Goal: Check status: Check status

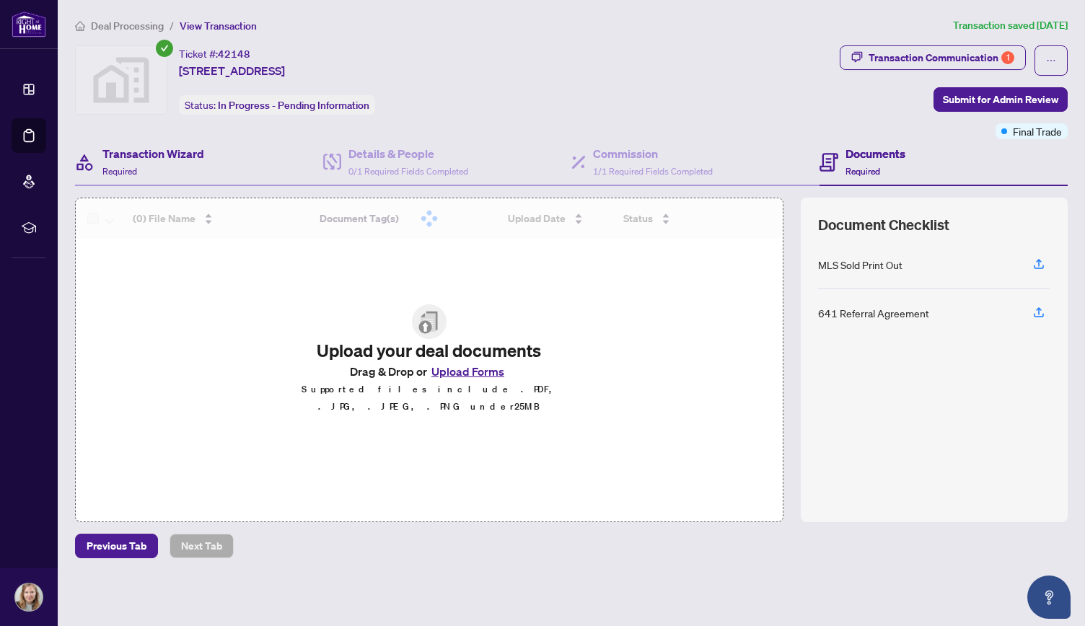
drag, startPoint x: 0, startPoint y: 0, endPoint x: 169, endPoint y: 138, distance: 218.0
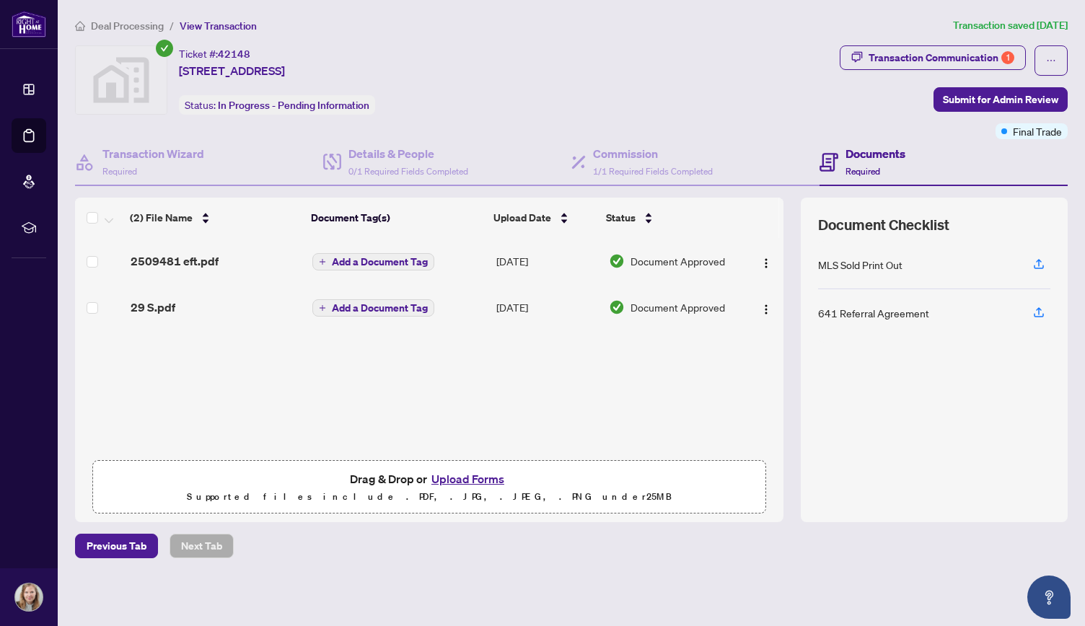
click at [121, 22] on span "Deal Processing" at bounding box center [127, 25] width 73 height 13
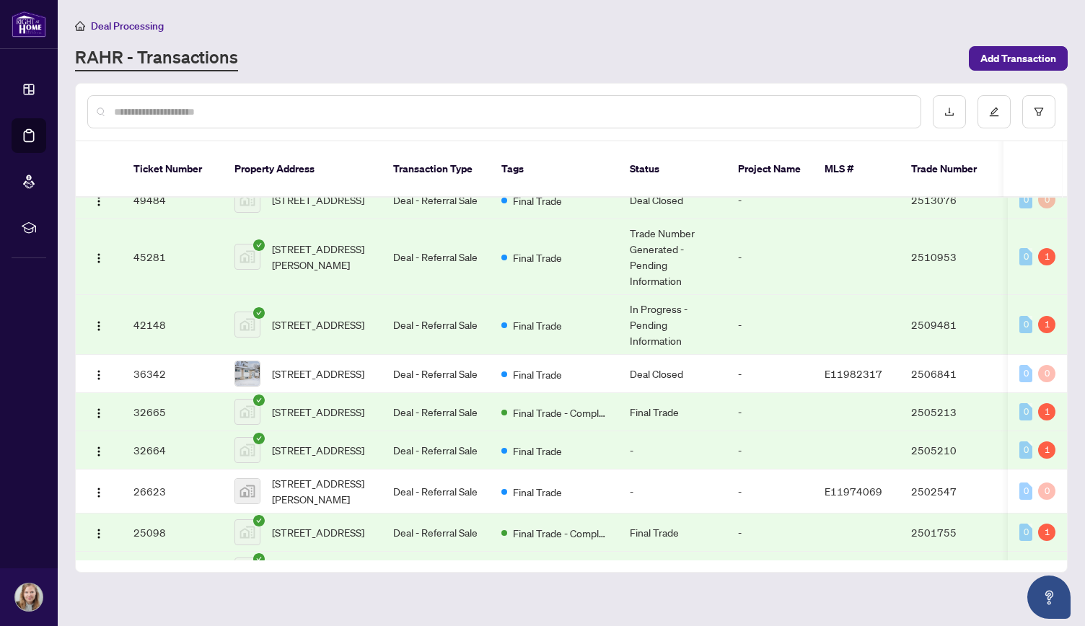
scroll to position [71, 0]
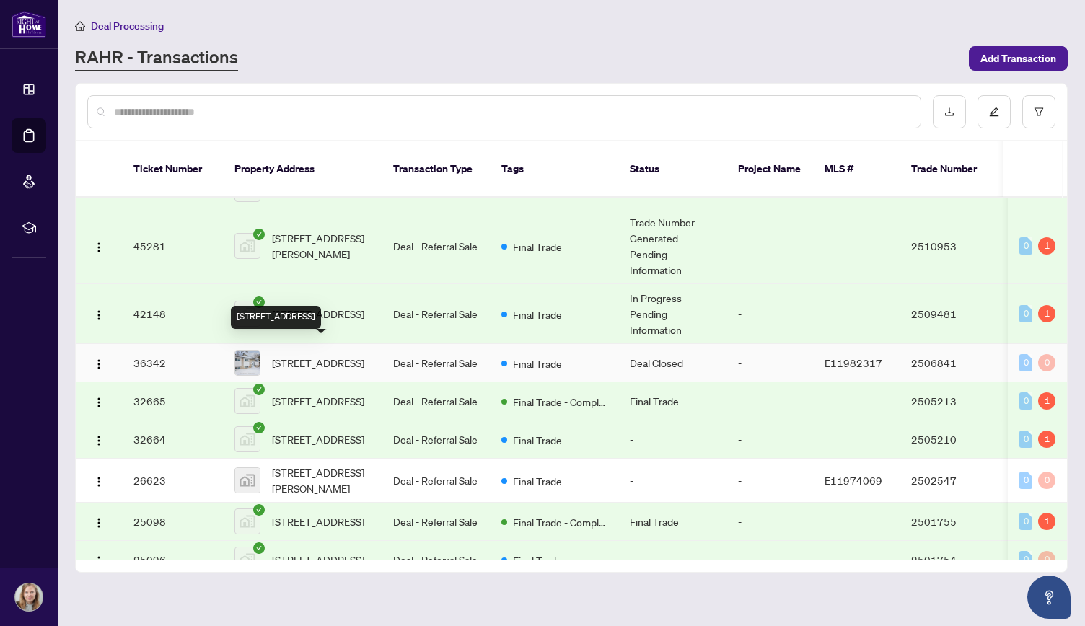
click at [294, 355] on span "[STREET_ADDRESS]" at bounding box center [318, 363] width 92 height 16
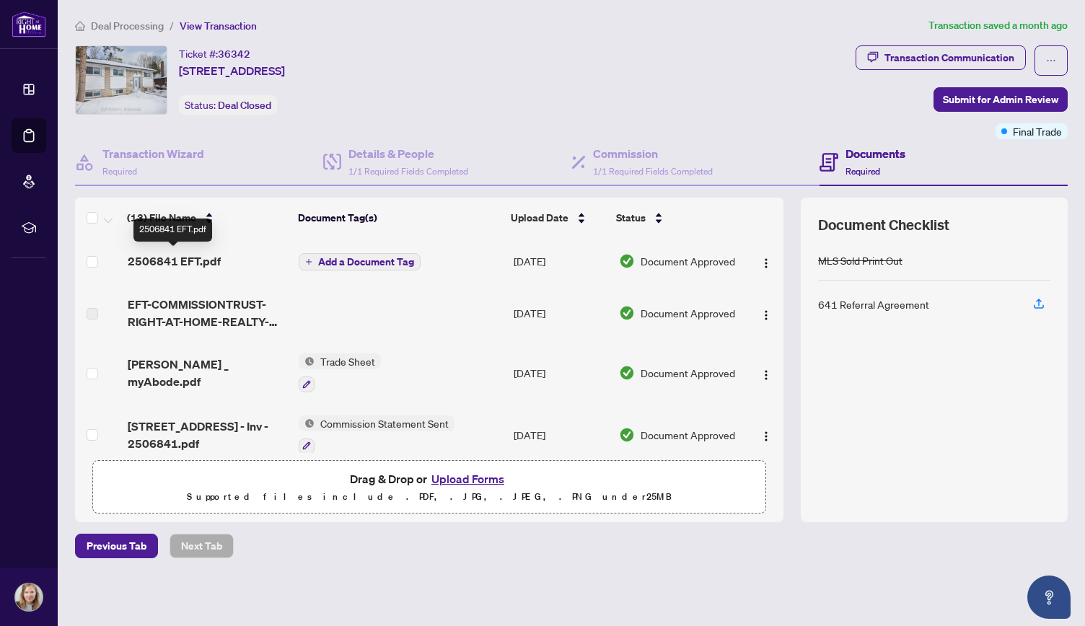
click at [187, 259] on span "2506841 EFT.pdf" at bounding box center [174, 261] width 93 height 17
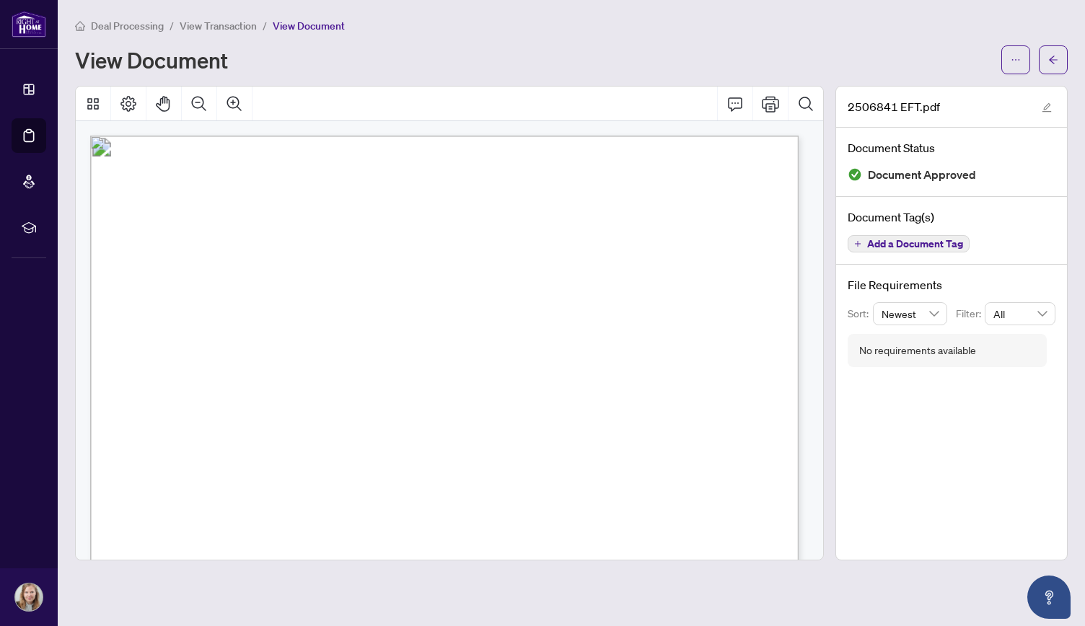
click at [219, 27] on span "View Transaction" at bounding box center [218, 25] width 77 height 13
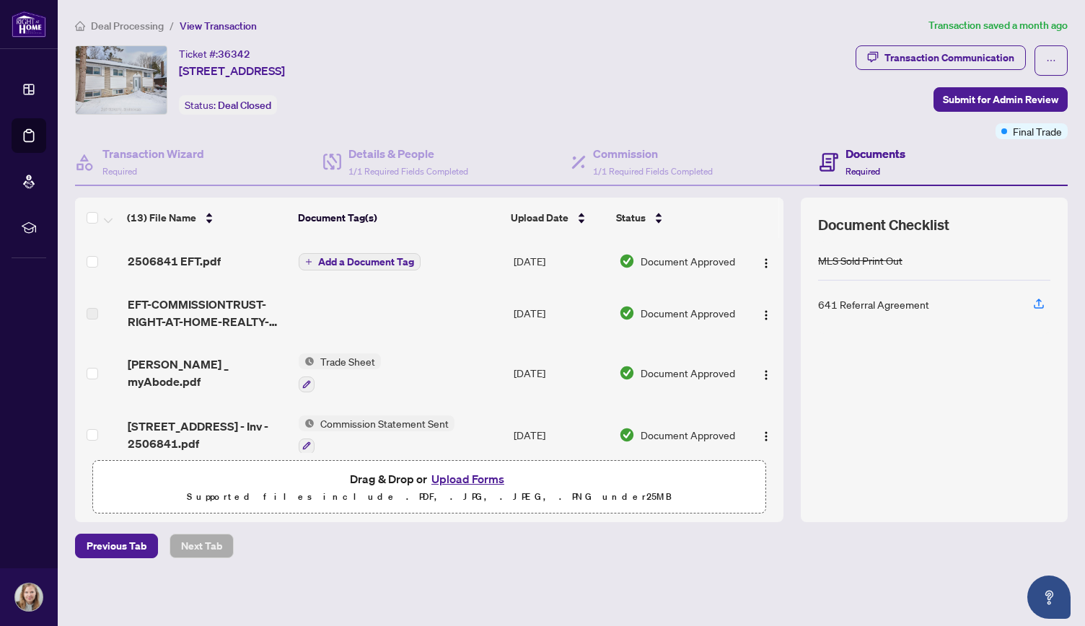
click at [122, 22] on span "Deal Processing" at bounding box center [127, 25] width 73 height 13
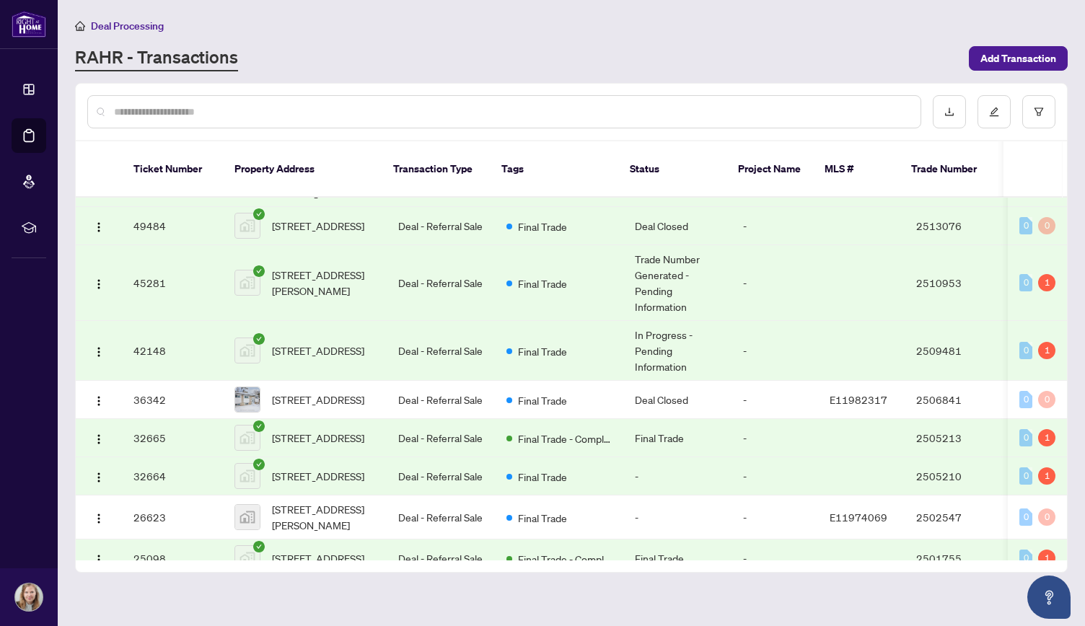
scroll to position [34, 0]
